Goal: Information Seeking & Learning: Learn about a topic

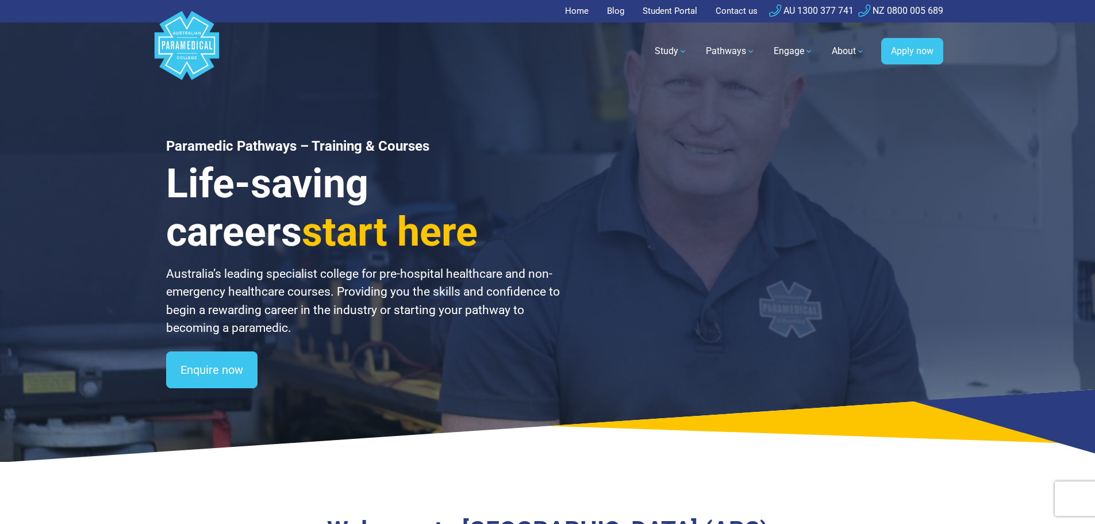
drag, startPoint x: 346, startPoint y: 453, endPoint x: 300, endPoint y: 416, distance: 58.9
click at [346, 453] on icon at bounding box center [547, 425] width 1095 height 73
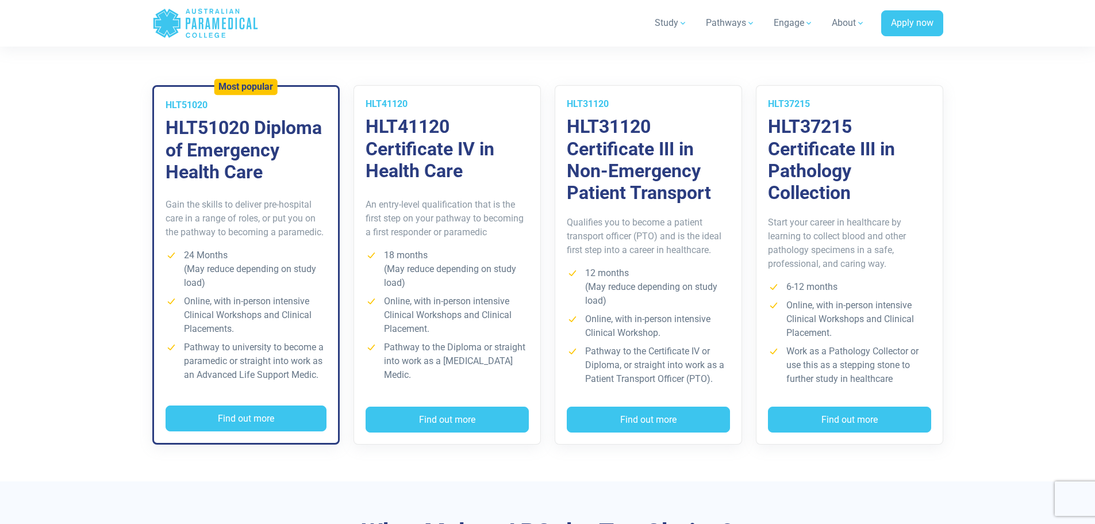
scroll to position [805, 0]
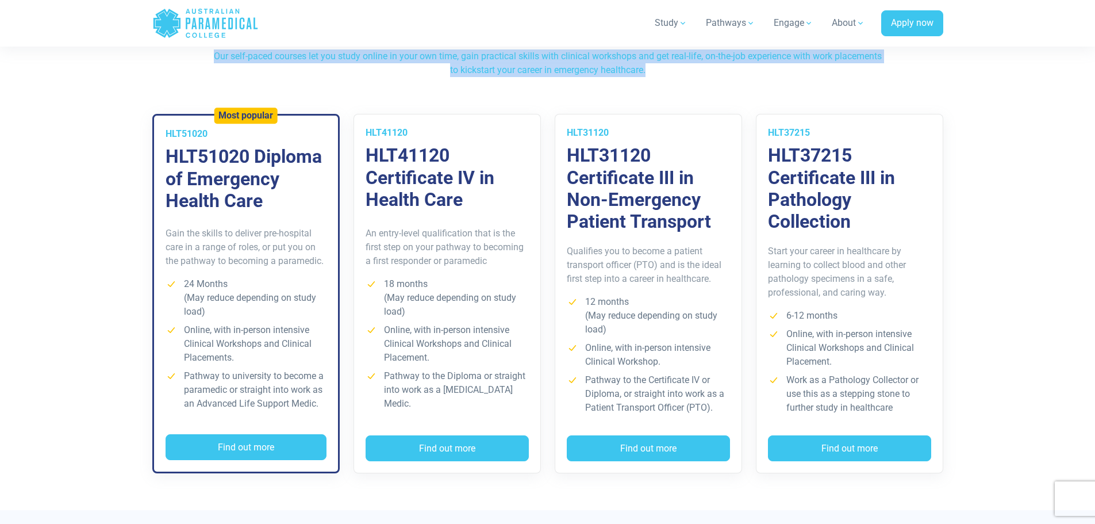
drag, startPoint x: 237, startPoint y: 57, endPoint x: 683, endPoint y: 67, distance: 445.7
click at [683, 67] on p "Our self-paced courses let you study online in your own time, gain practical sk…" at bounding box center [548, 63] width 673 height 28
click at [677, 68] on p "Our self-paced courses let you study online in your own time, gain practical sk…" at bounding box center [548, 63] width 673 height 28
drag, startPoint x: 674, startPoint y: 69, endPoint x: 236, endPoint y: 56, distance: 438.4
click at [236, 56] on p "Our self-paced courses let you study online in your own time, gain practical sk…" at bounding box center [548, 63] width 673 height 28
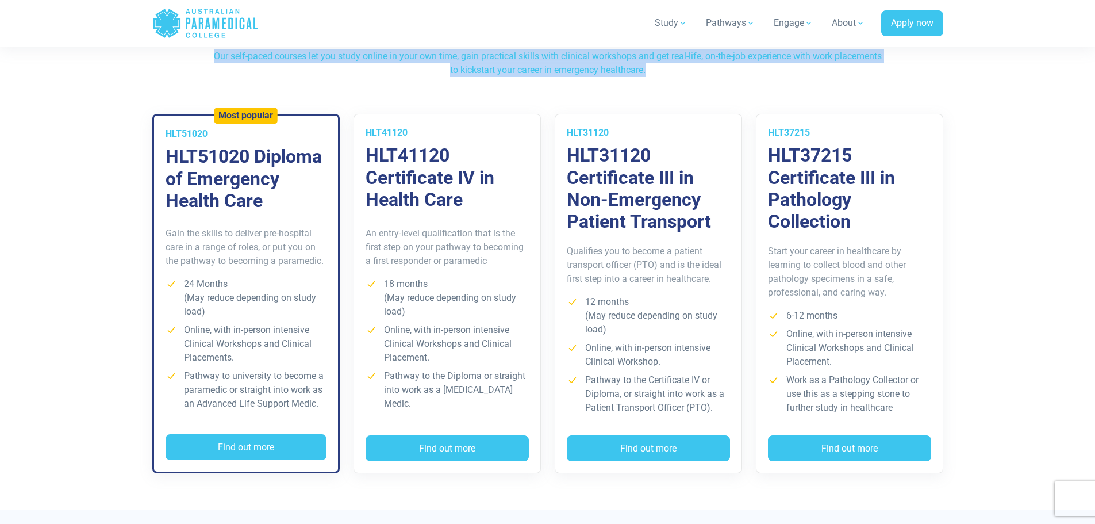
click at [236, 56] on p "Our self-paced courses let you study online in your own time, gain practical sk…" at bounding box center [548, 63] width 673 height 28
drag, startPoint x: 237, startPoint y: 56, endPoint x: 668, endPoint y: 67, distance: 430.8
click at [668, 67] on p "Our self-paced courses let you study online in your own time, gain practical sk…" at bounding box center [548, 63] width 673 height 28
drag, startPoint x: 656, startPoint y: 70, endPoint x: 233, endPoint y: 53, distance: 422.9
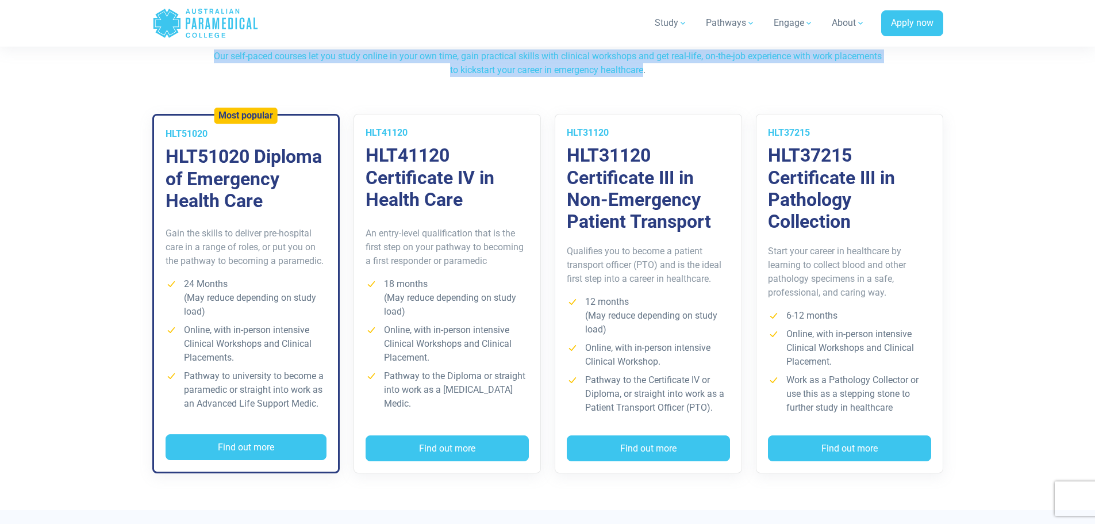
click at [233, 53] on p "Our self-paced courses let you study online in your own time, gain practical sk…" at bounding box center [548, 63] width 673 height 28
click at [234, 54] on p "Our self-paced courses let you study online in your own time, gain practical sk…" at bounding box center [548, 63] width 673 height 28
click at [237, 54] on p "Our self-paced courses let you study online in your own time, gain practical sk…" at bounding box center [548, 63] width 673 height 28
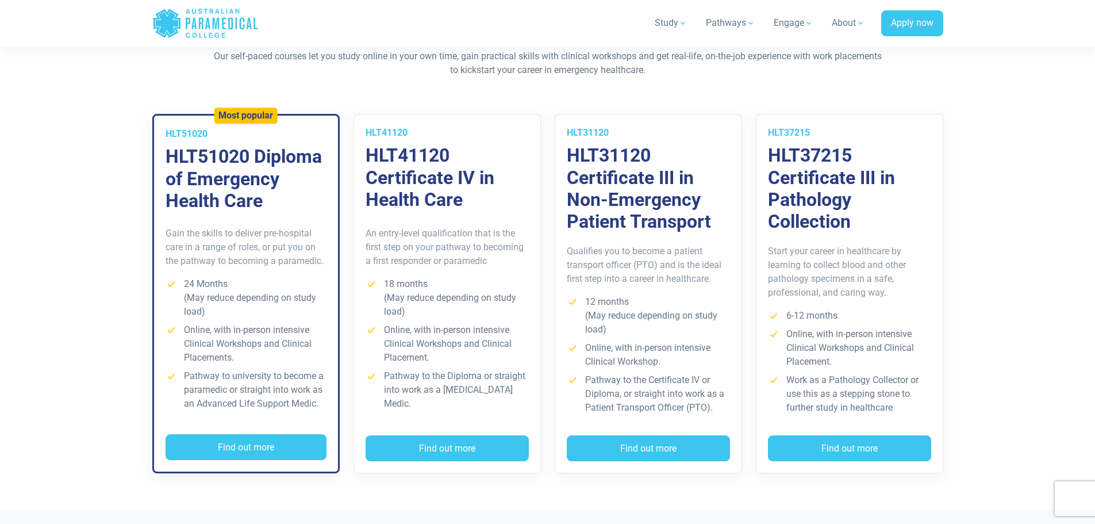
click at [75, 268] on section "Training & Courses Our self-paced courses let you study online in your own time…" at bounding box center [547, 263] width 1095 height 495
click at [224, 449] on button "Find out more" at bounding box center [246, 447] width 161 height 26
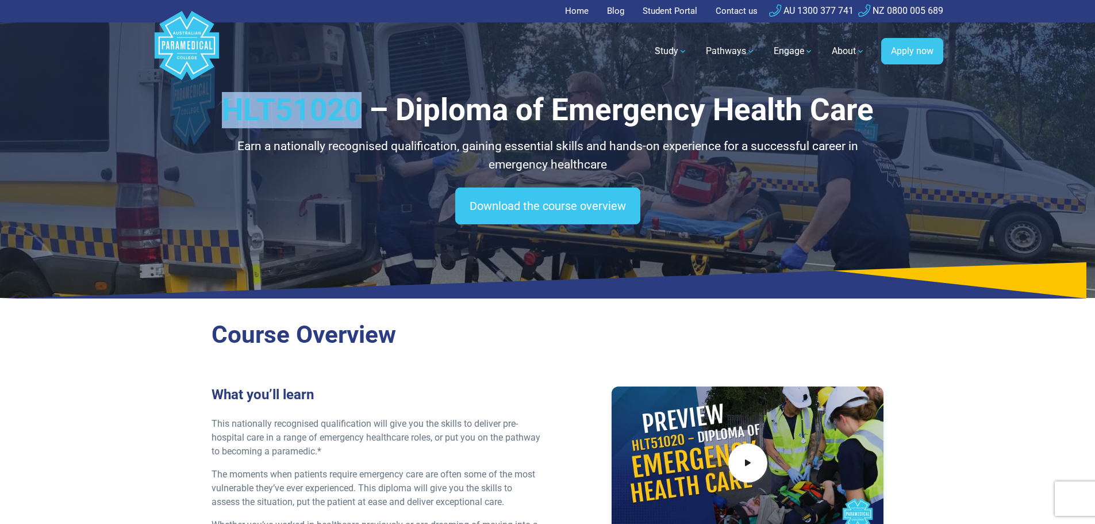
drag, startPoint x: 223, startPoint y: 116, endPoint x: 362, endPoint y: 117, distance: 139.2
click at [362, 117] on h1 "HLT51020 – Diploma of Emergency Health Care" at bounding box center [548, 110] width 673 height 36
copy h1 "HLT51020"
click at [306, 99] on h1 "HLT51020 – Diploma of Emergency Health Care" at bounding box center [548, 110] width 673 height 36
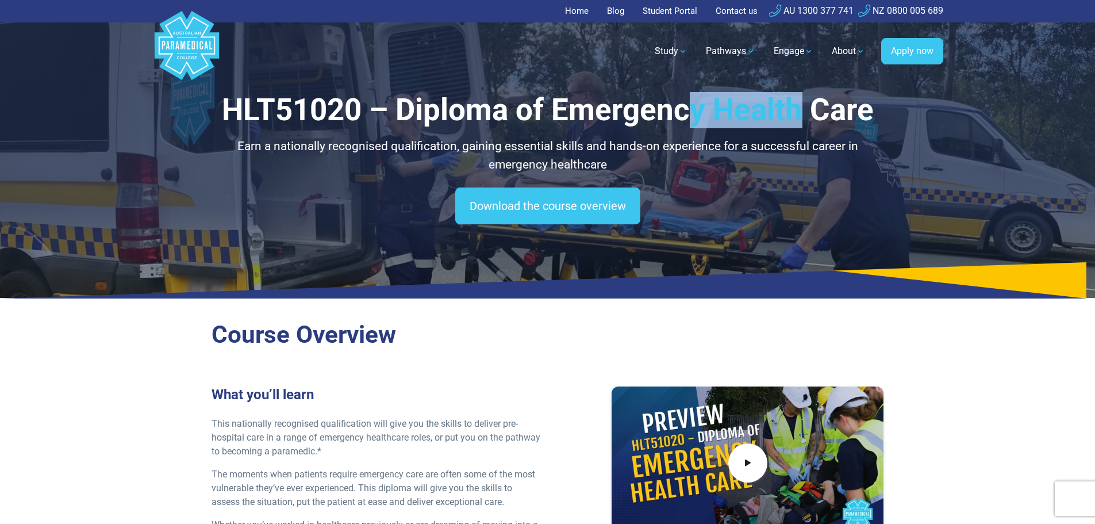
drag, startPoint x: 684, startPoint y: 116, endPoint x: 805, endPoint y: 119, distance: 121.4
click at [805, 119] on h1 "HLT51020 – Diploma of Emergency Health Care" at bounding box center [548, 110] width 673 height 36
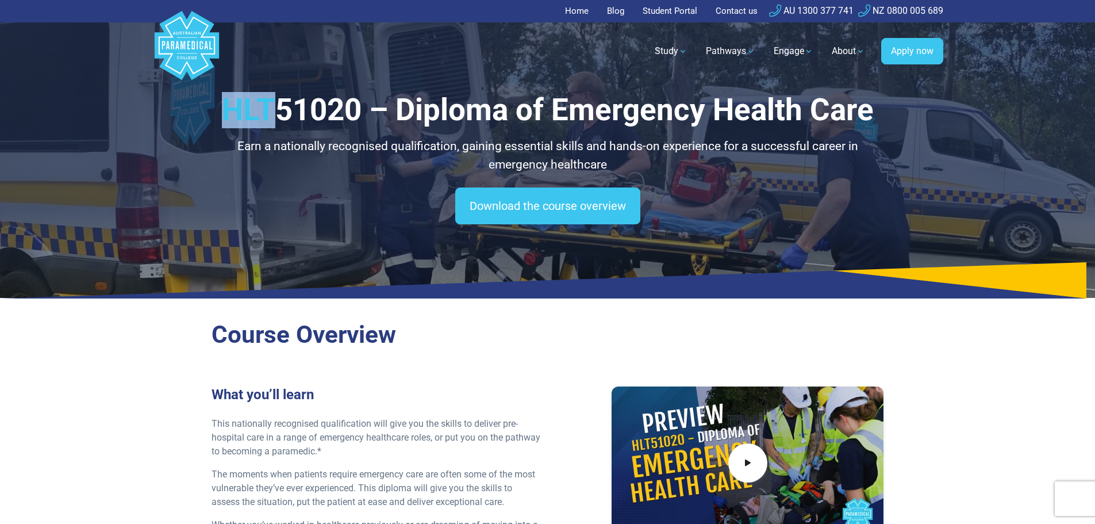
drag, startPoint x: 227, startPoint y: 114, endPoint x: 273, endPoint y: 112, distance: 45.5
click at [273, 112] on h1 "HLT51020 – Diploma of Emergency Health Care" at bounding box center [548, 110] width 673 height 36
click at [289, 114] on h1 "HLT51020 – Diploma of Emergency Health Care" at bounding box center [548, 110] width 673 height 36
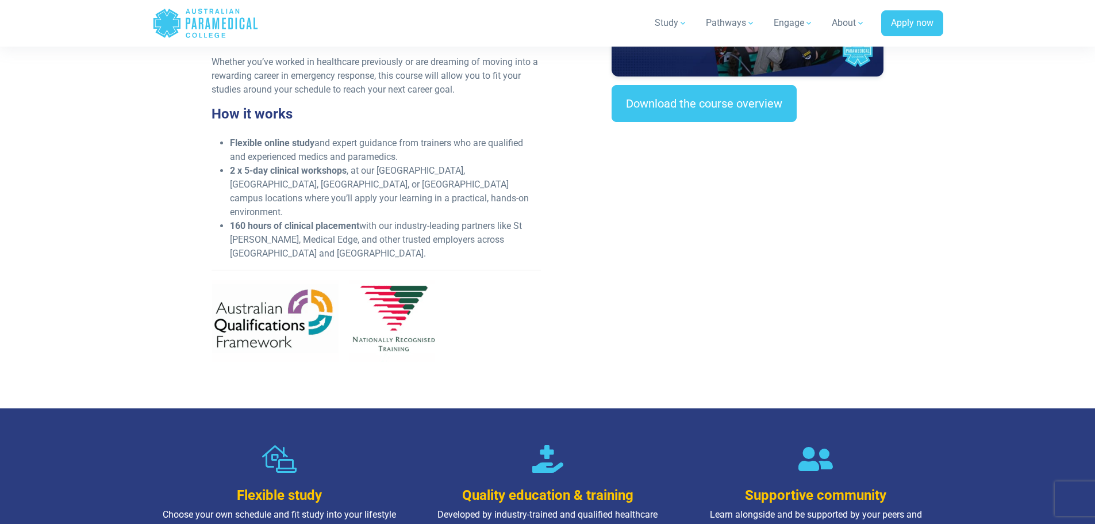
scroll to position [460, 0]
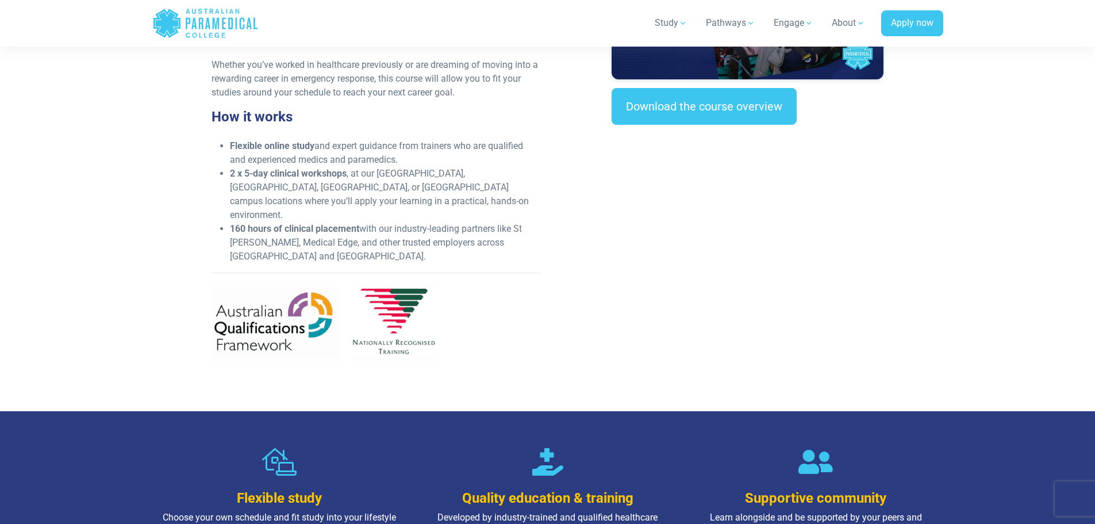
click at [139, 344] on section "Course Overview What you’ll learn This nationally recognised qualification will…" at bounding box center [547, 128] width 1095 height 564
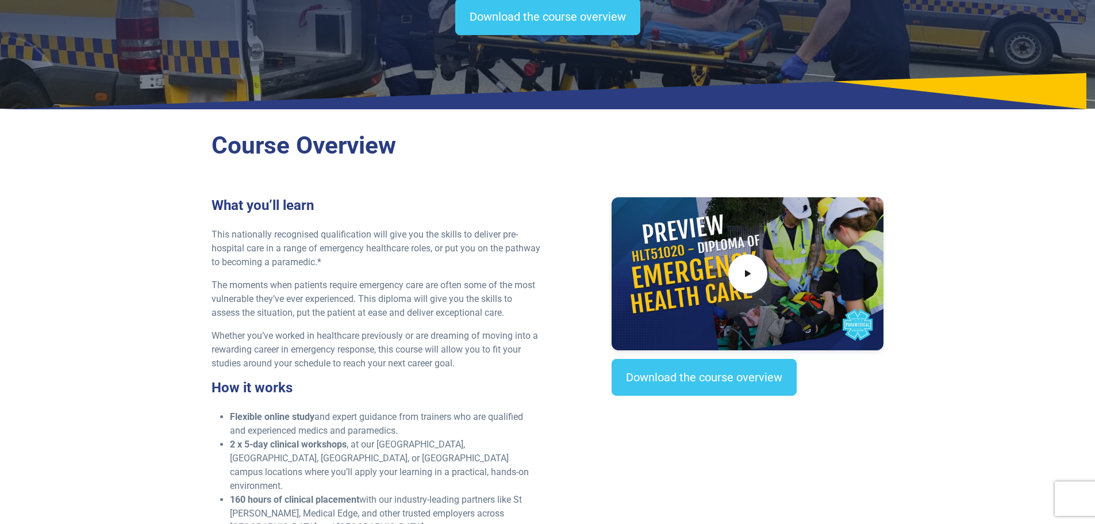
scroll to position [0, 0]
